Goal: Check status

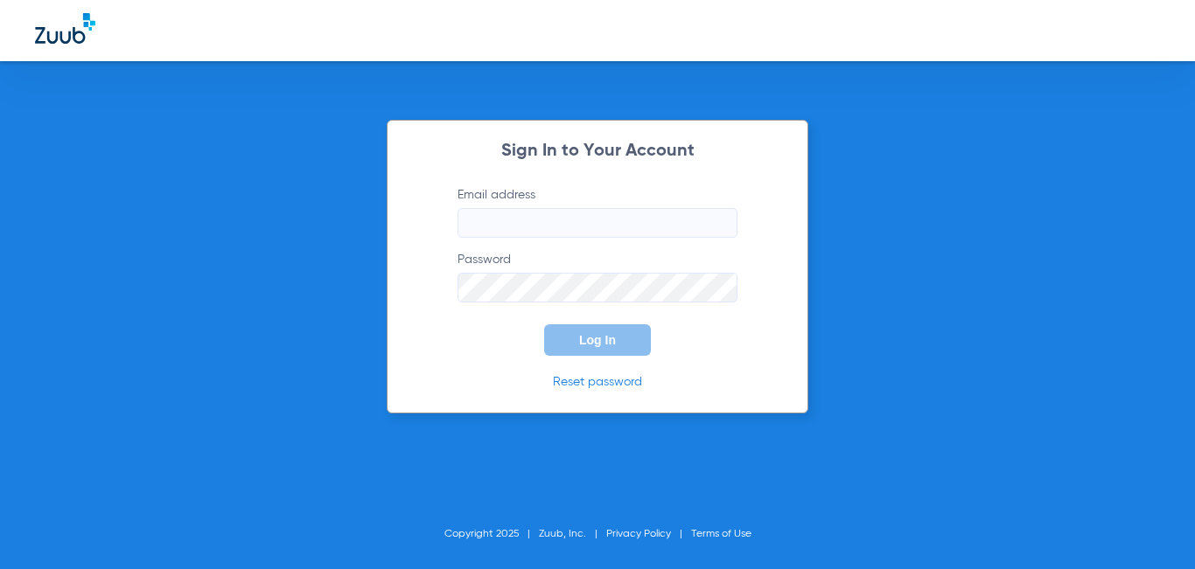
type input "[EMAIL_ADDRESS][DOMAIN_NAME]"
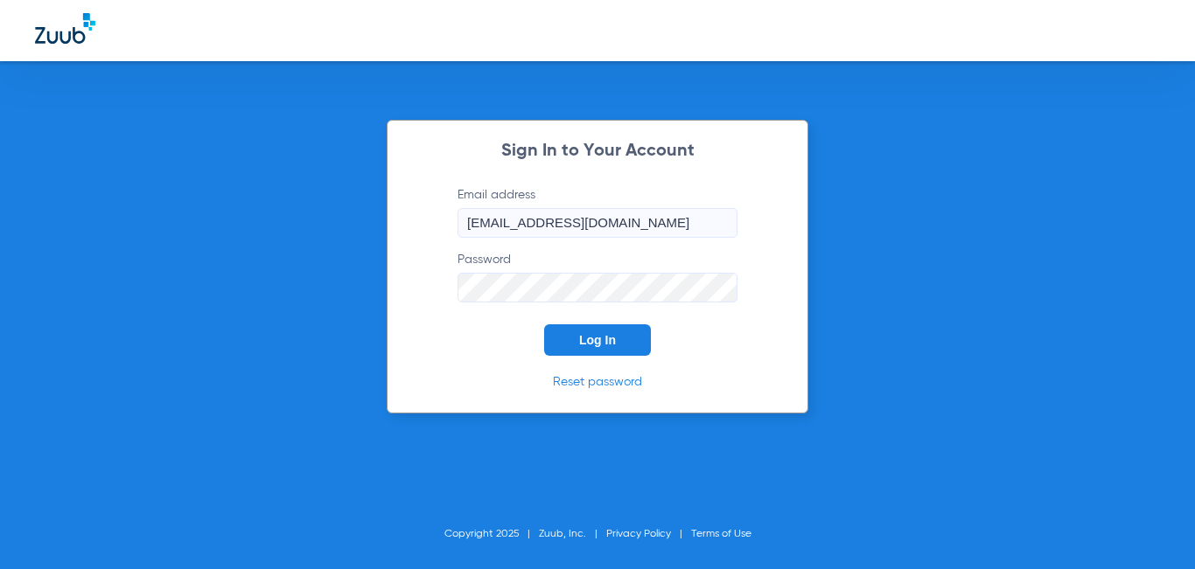
click at [591, 337] on span "Log In" at bounding box center [597, 340] width 37 height 14
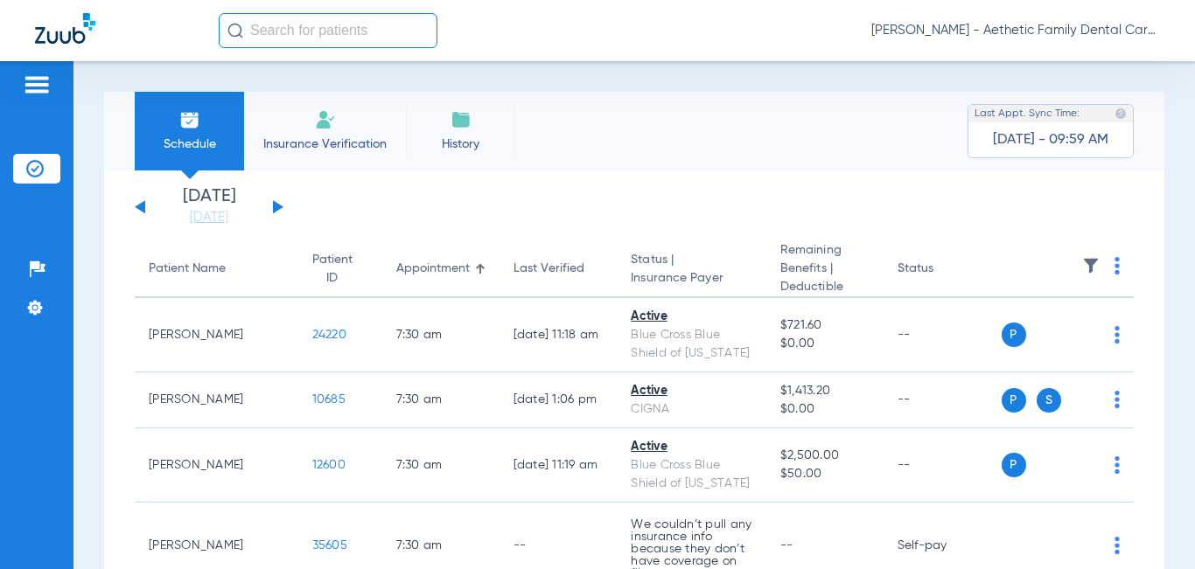
click at [272, 204] on div "Tuesday 06-17-2025 Wednesday 06-18-2025 Thursday 06-19-2025 Friday 06-20-2025 S…" at bounding box center [209, 207] width 149 height 38
click at [275, 204] on button at bounding box center [278, 206] width 10 height 13
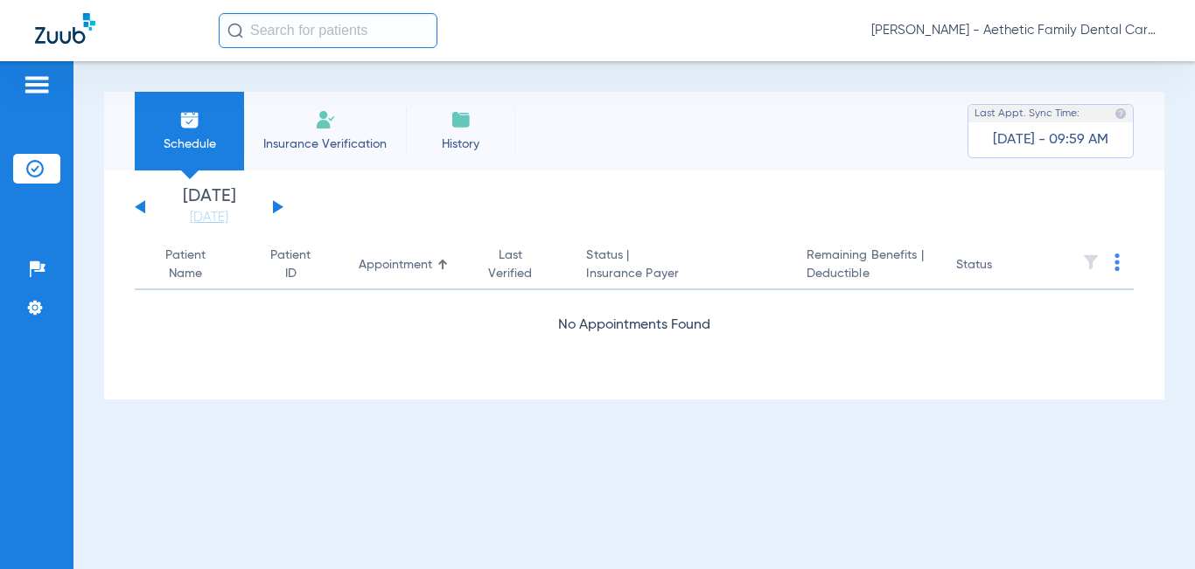
click at [278, 205] on button at bounding box center [278, 206] width 10 height 13
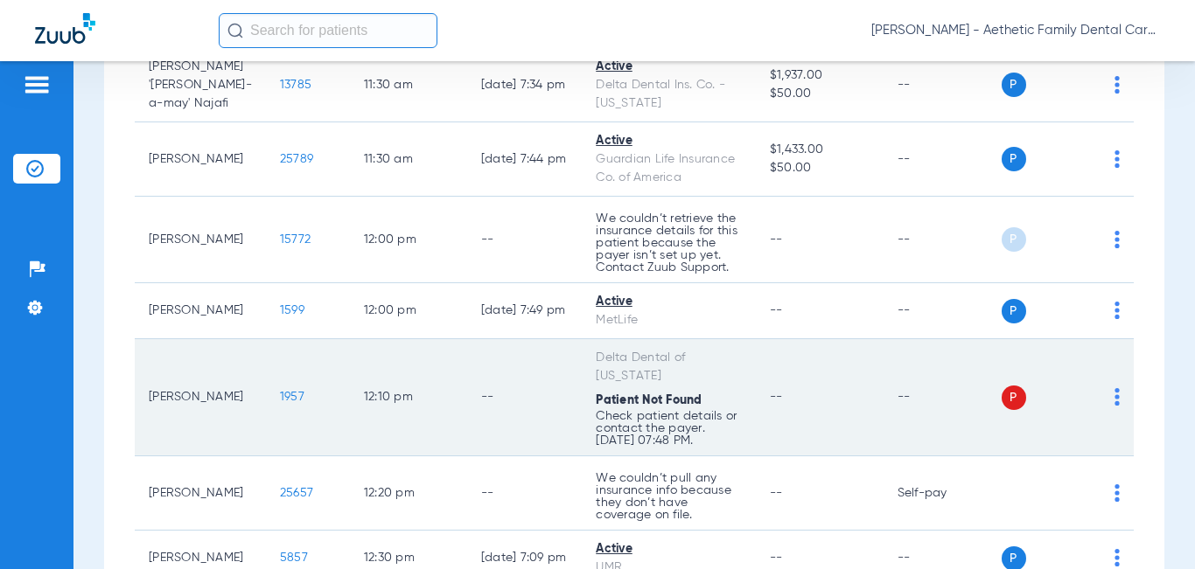
scroll to position [2541, 0]
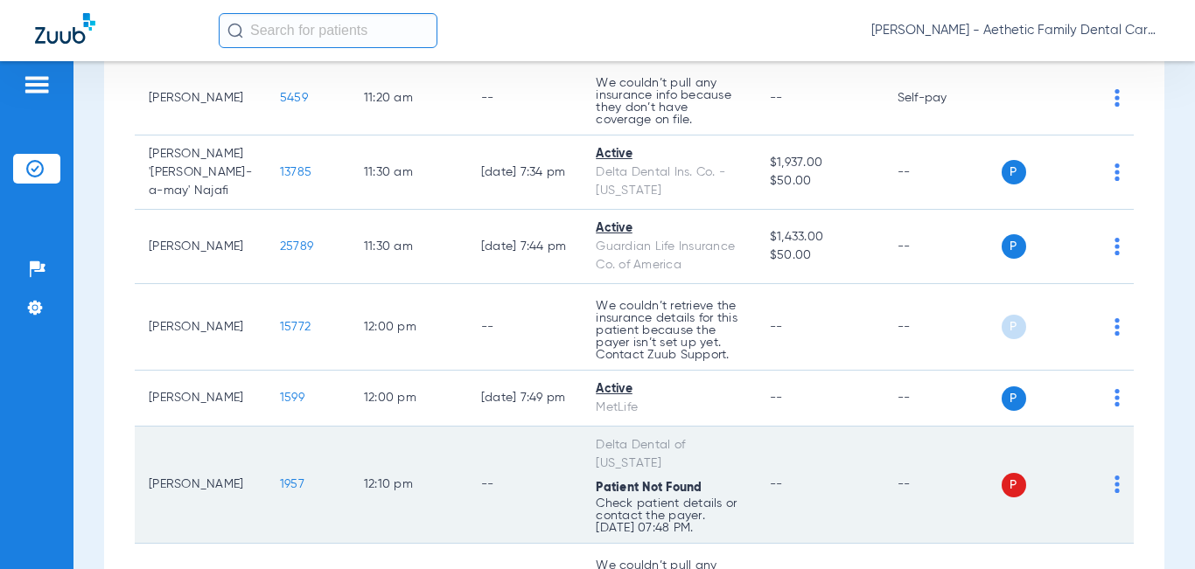
click at [756, 427] on td "--" at bounding box center [820, 485] width 128 height 117
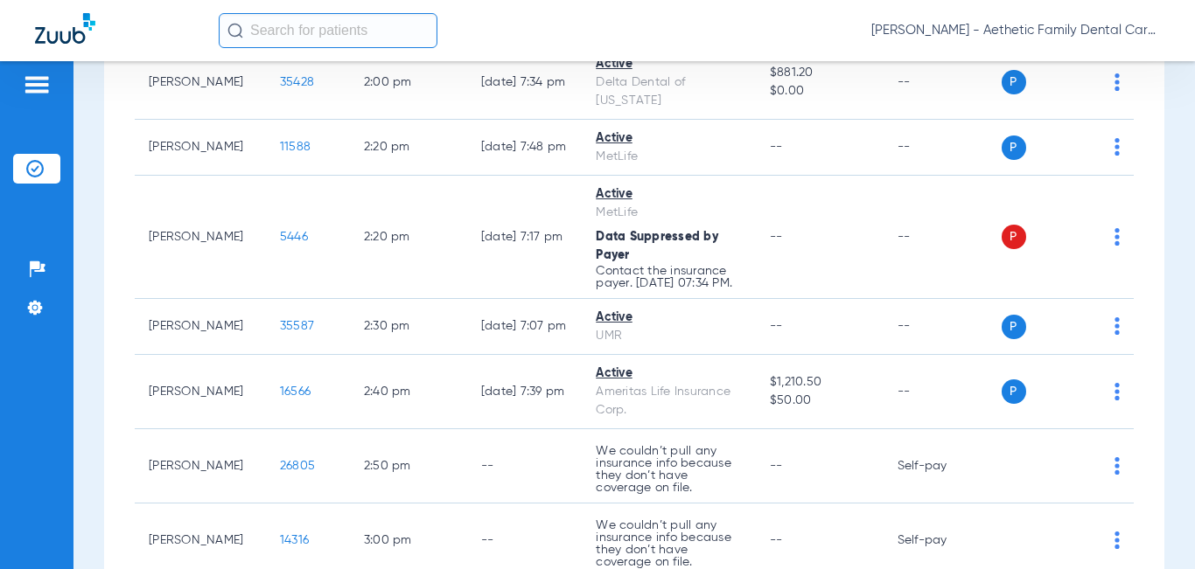
scroll to position [3678, 0]
